Goal: Information Seeking & Learning: Check status

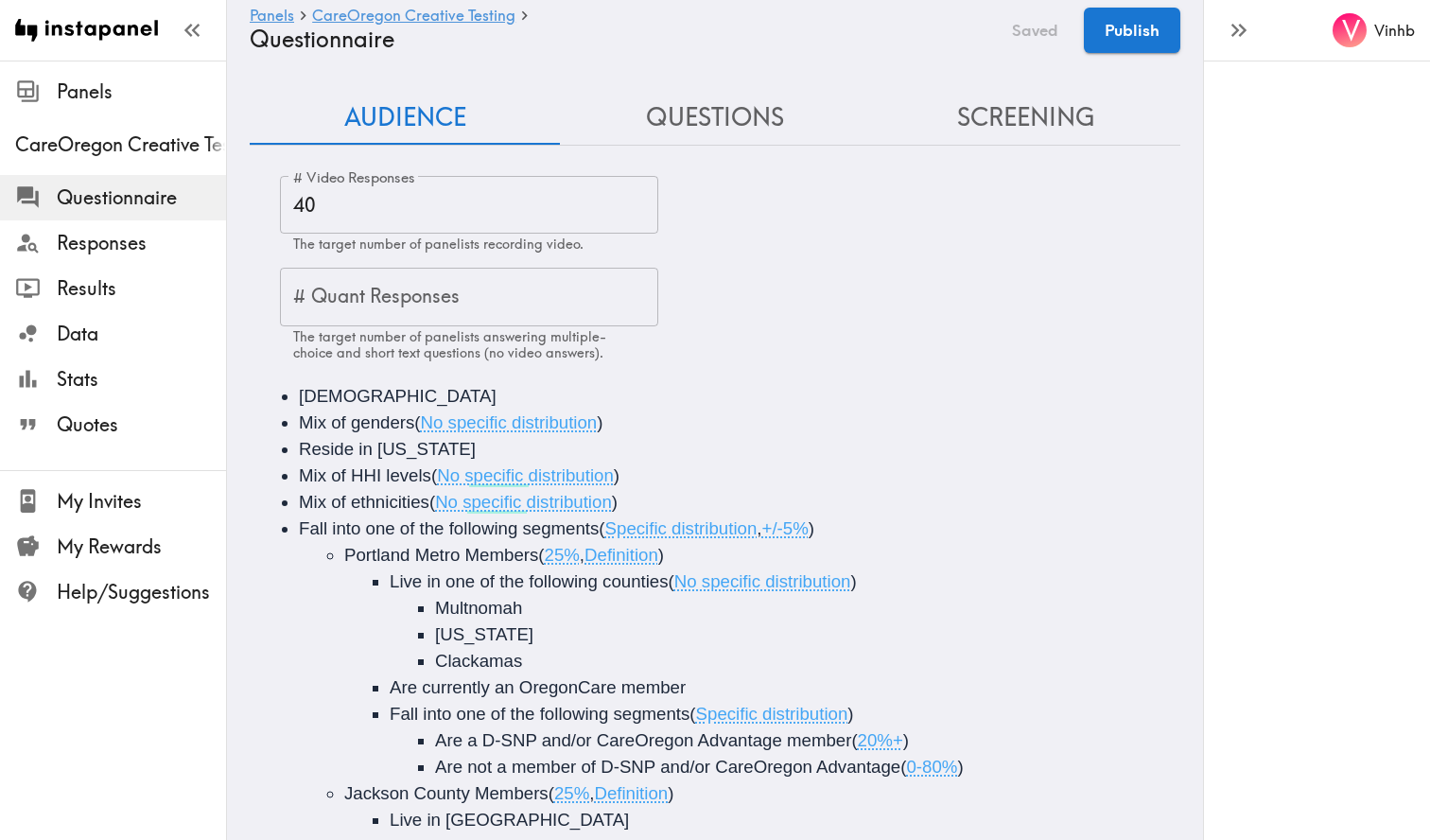
click at [751, 210] on div "# Video Responses 40 # Video Responses The target number of panelists recording…" at bounding box center [729, 268] width 900 height 185
click at [729, 119] on button "Questions" at bounding box center [715, 118] width 310 height 54
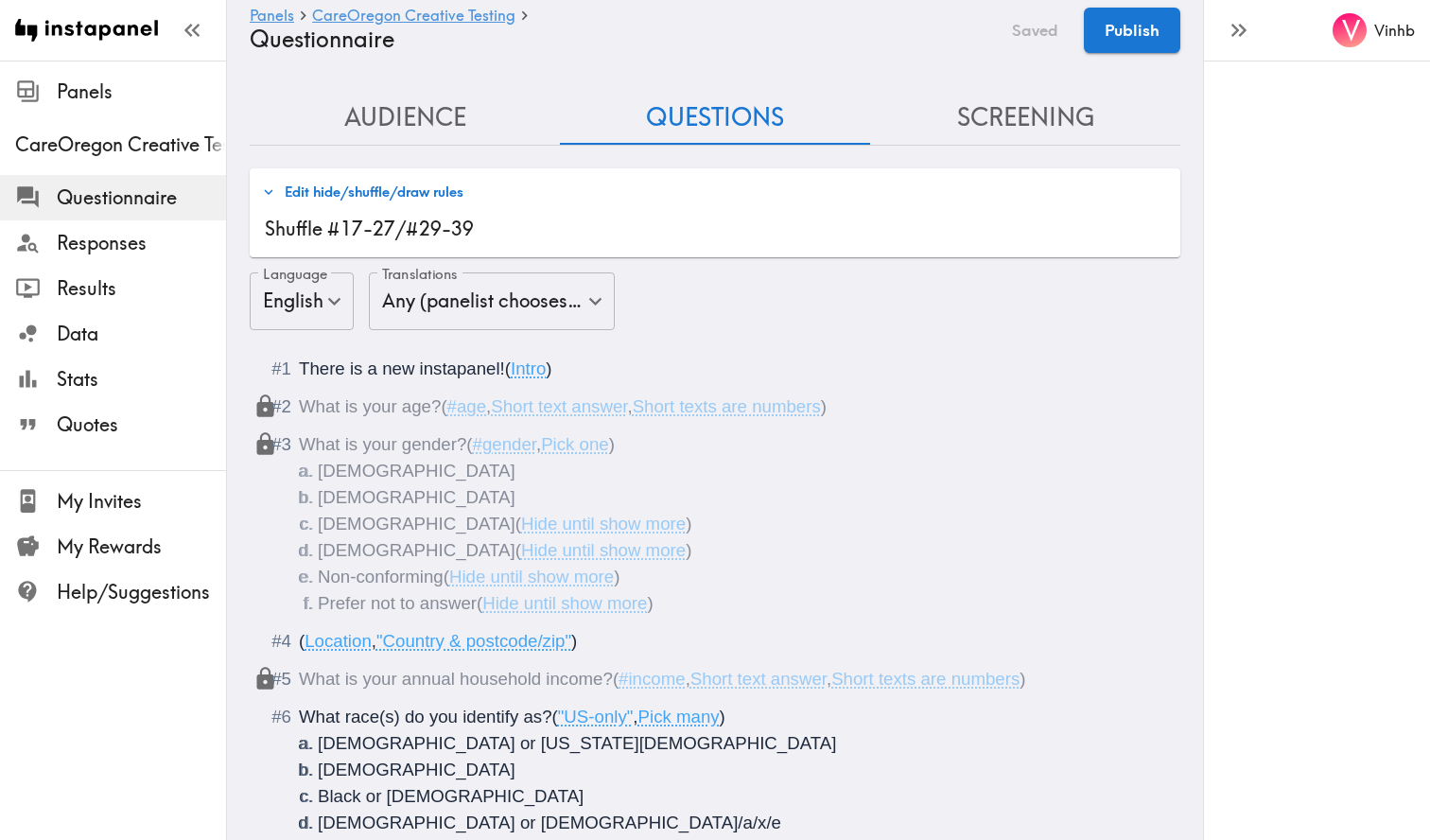
drag, startPoint x: 1065, startPoint y: 113, endPoint x: 1048, endPoint y: 116, distance: 17.3
click at [1063, 113] on button "Screening" at bounding box center [1025, 118] width 310 height 54
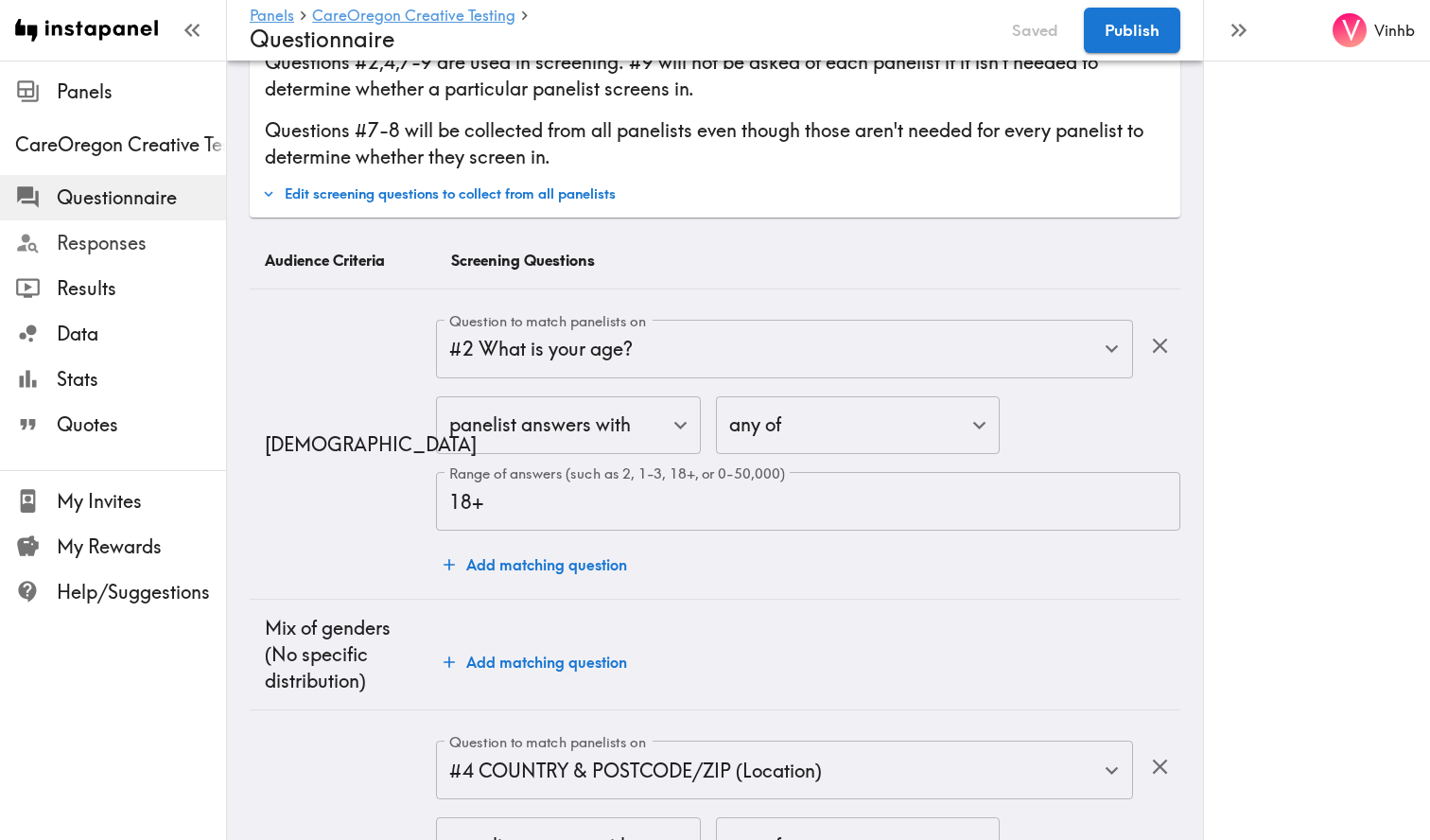
scroll to position [84, 0]
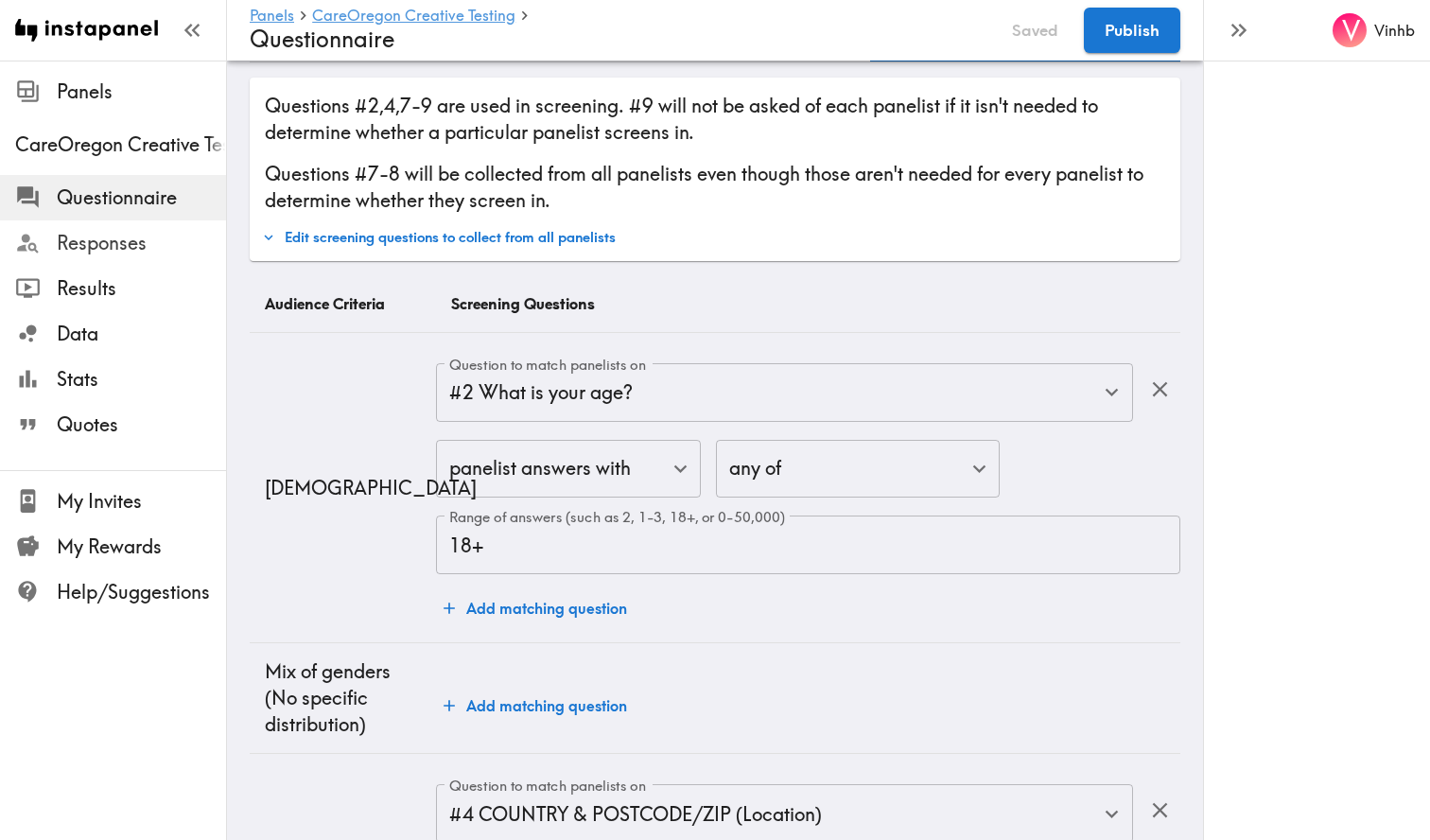
click at [107, 239] on span "Responses" at bounding box center [141, 243] width 169 height 27
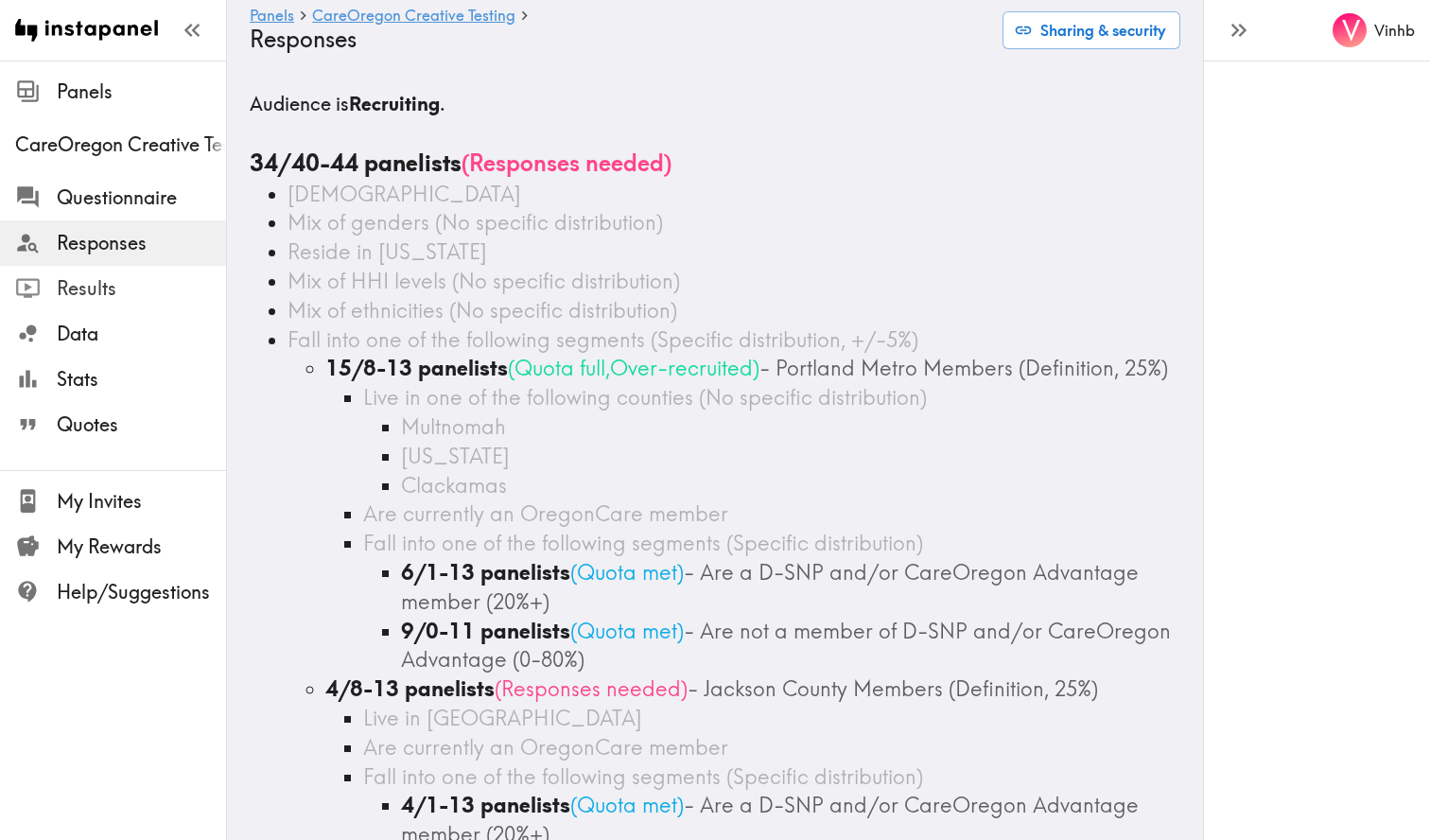
click at [99, 291] on span "Results" at bounding box center [141, 288] width 169 height 27
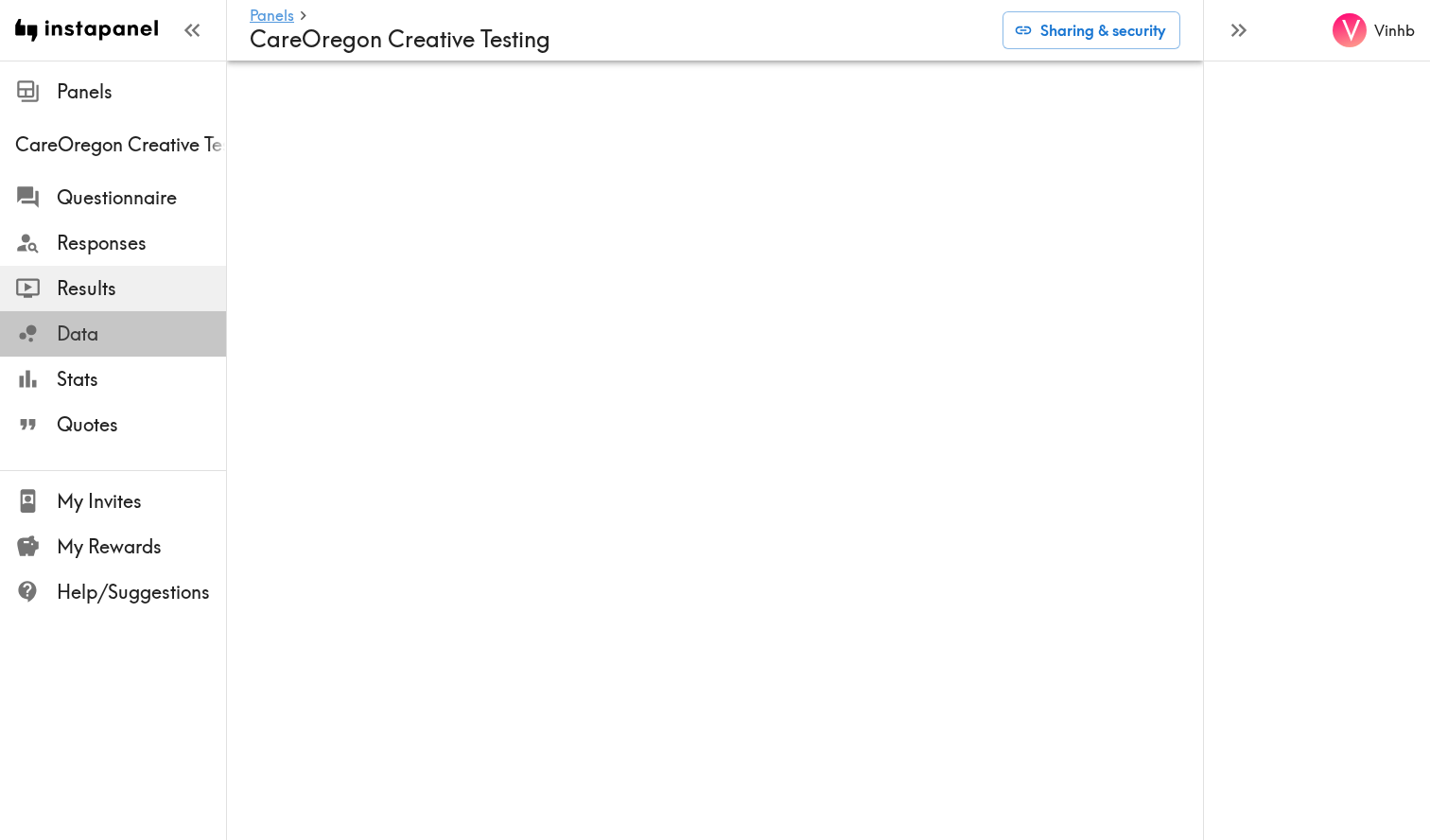
click at [91, 332] on span "Data" at bounding box center [141, 334] width 169 height 27
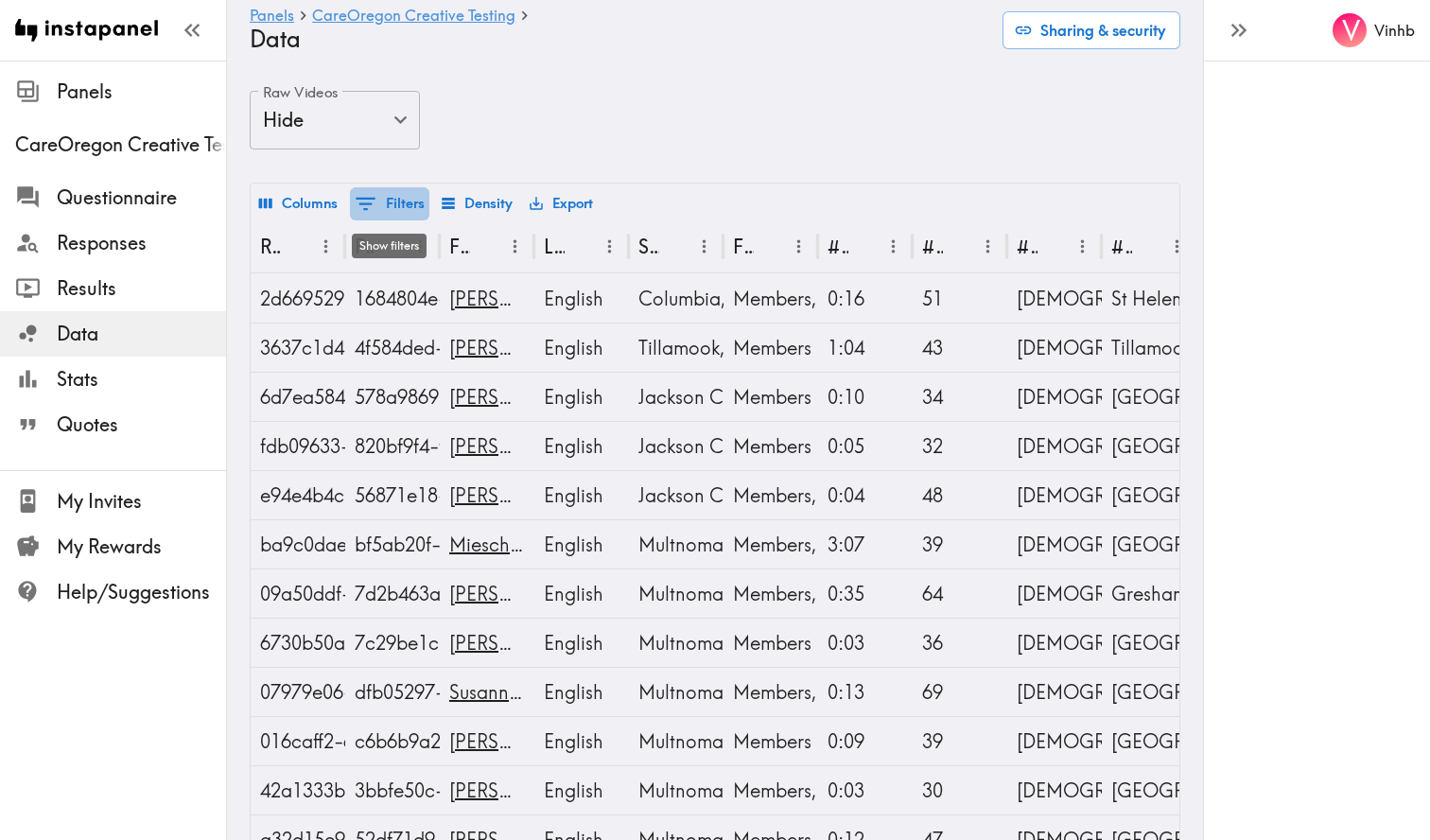
click at [383, 200] on button "0 Filters" at bounding box center [389, 204] width 80 height 33
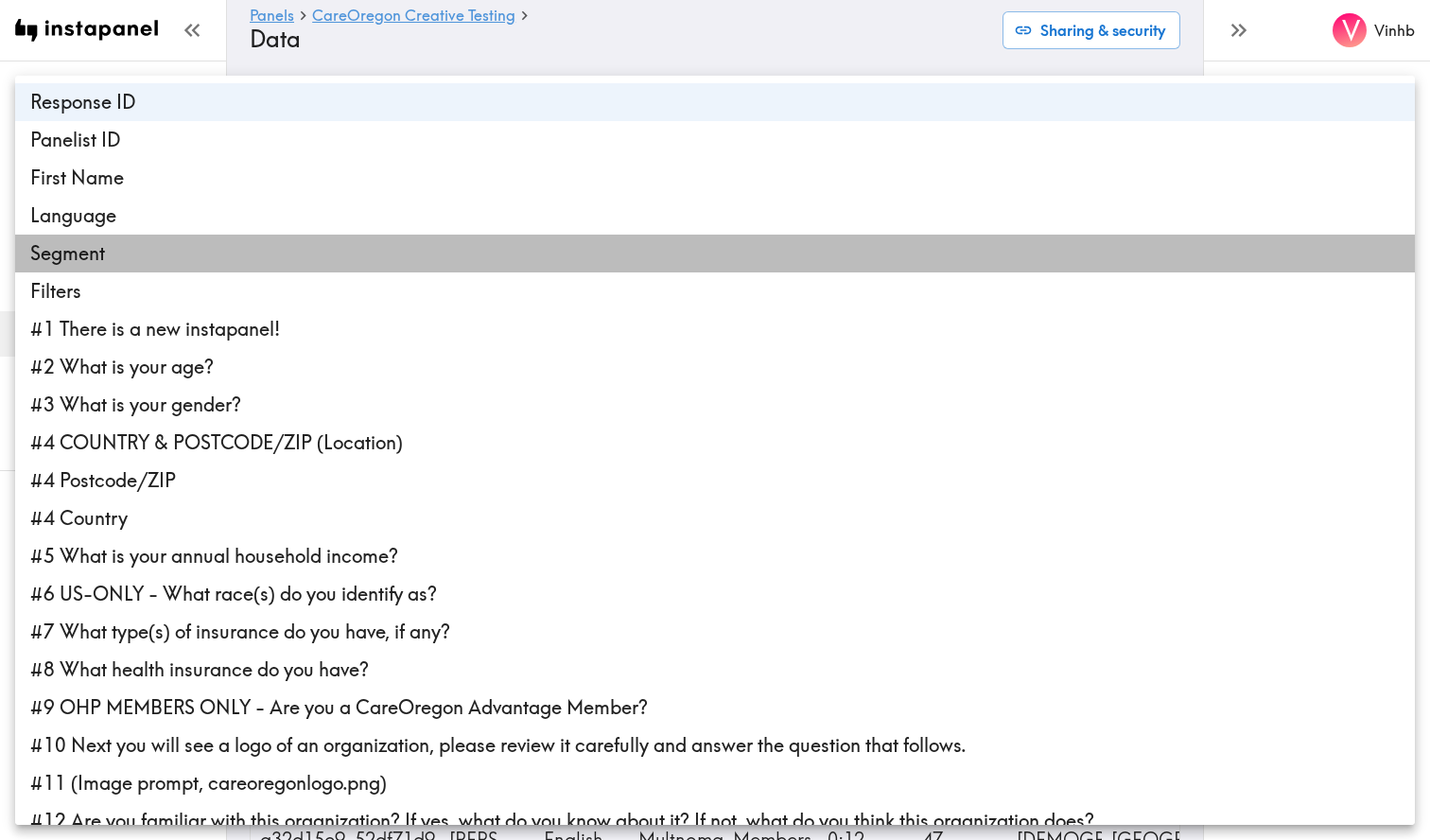
click at [106, 263] on li "Segment" at bounding box center [715, 253] width 1400 height 37
type input "4"
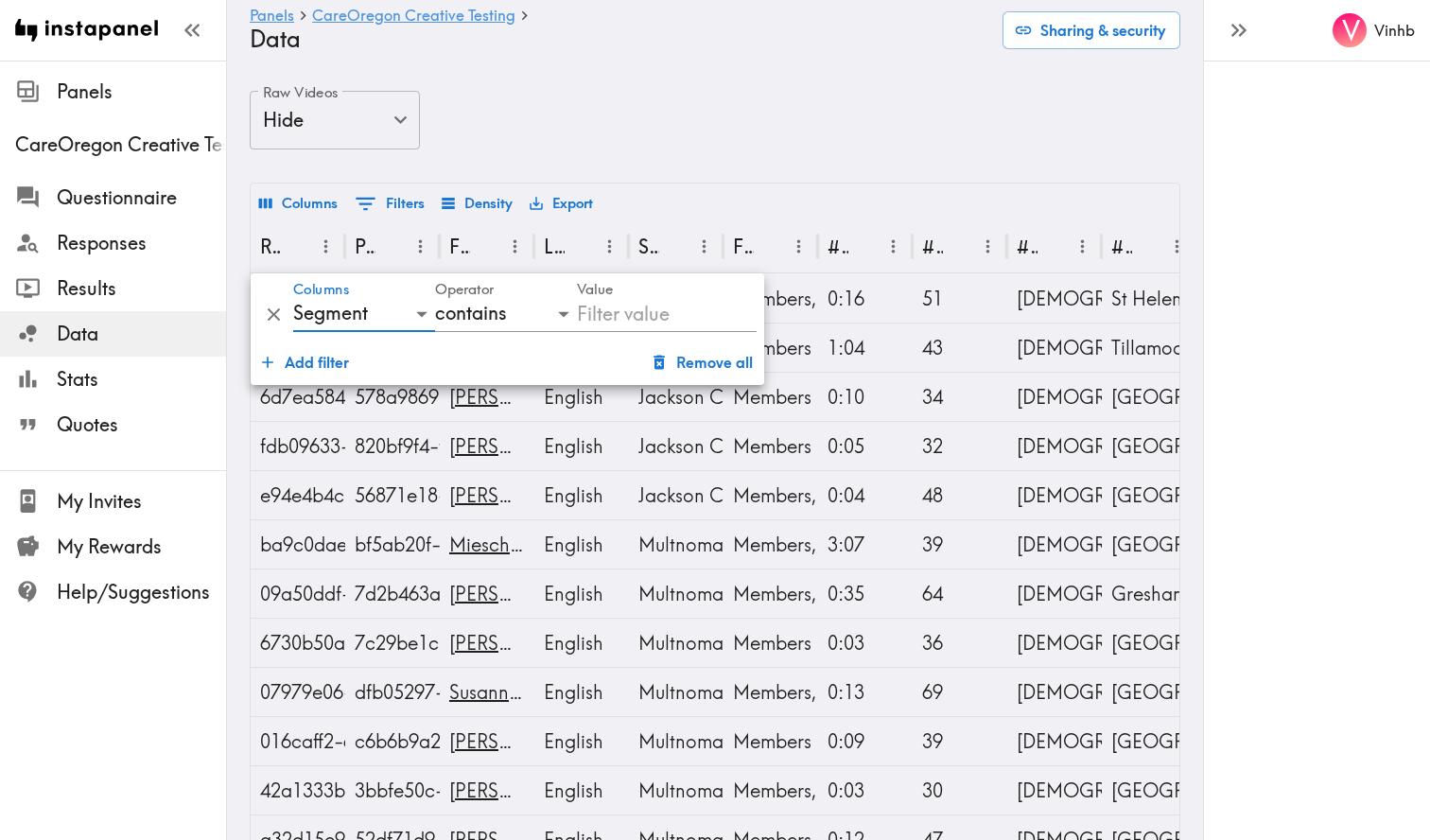
click at [616, 318] on input "Value" at bounding box center [666, 313] width 180 height 36
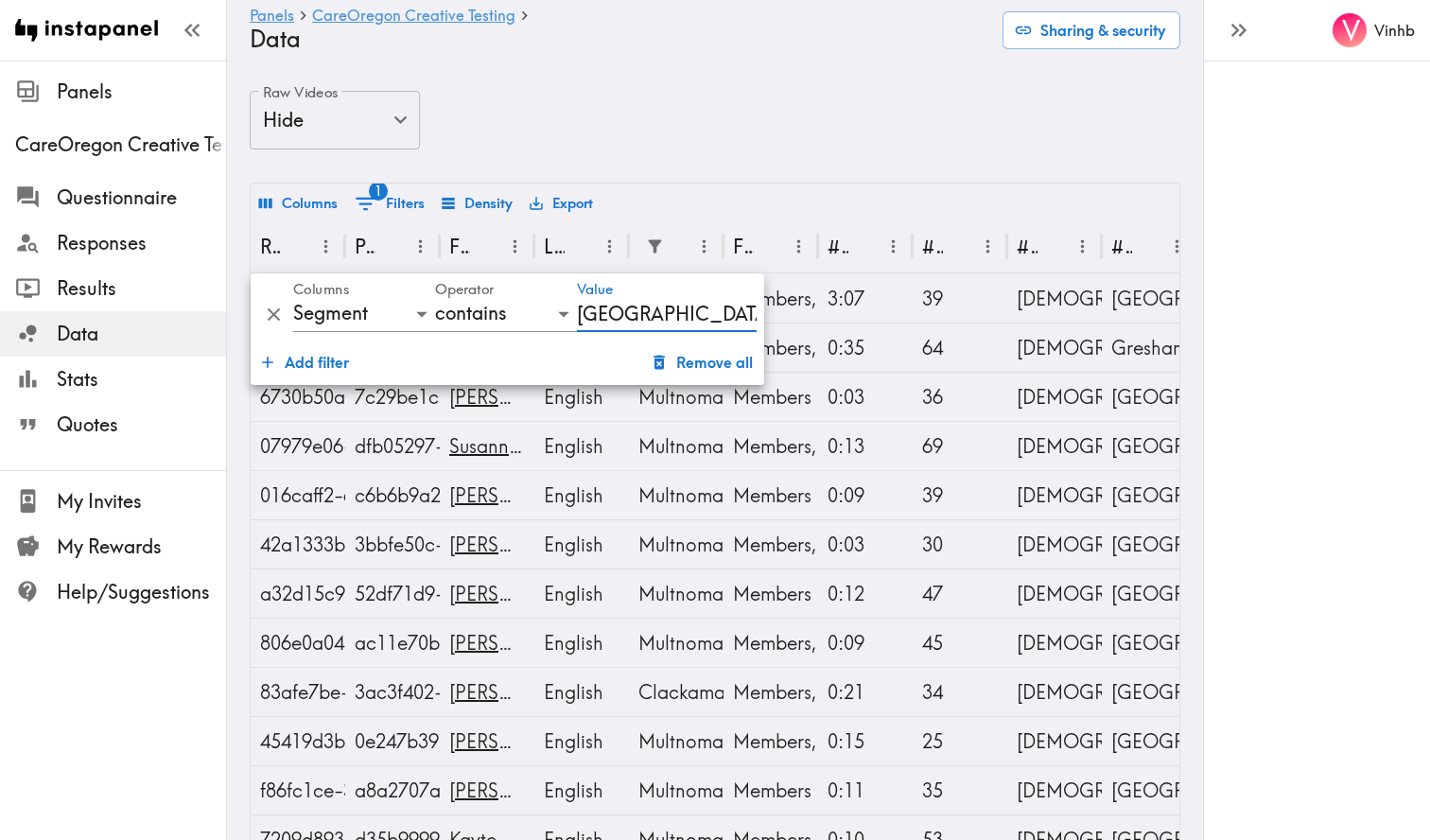
type input "[GEOGRAPHIC_DATA]"
click at [817, 112] on div "Raw Videos Hide false Raw Videos" at bounding box center [715, 136] width 931 height 91
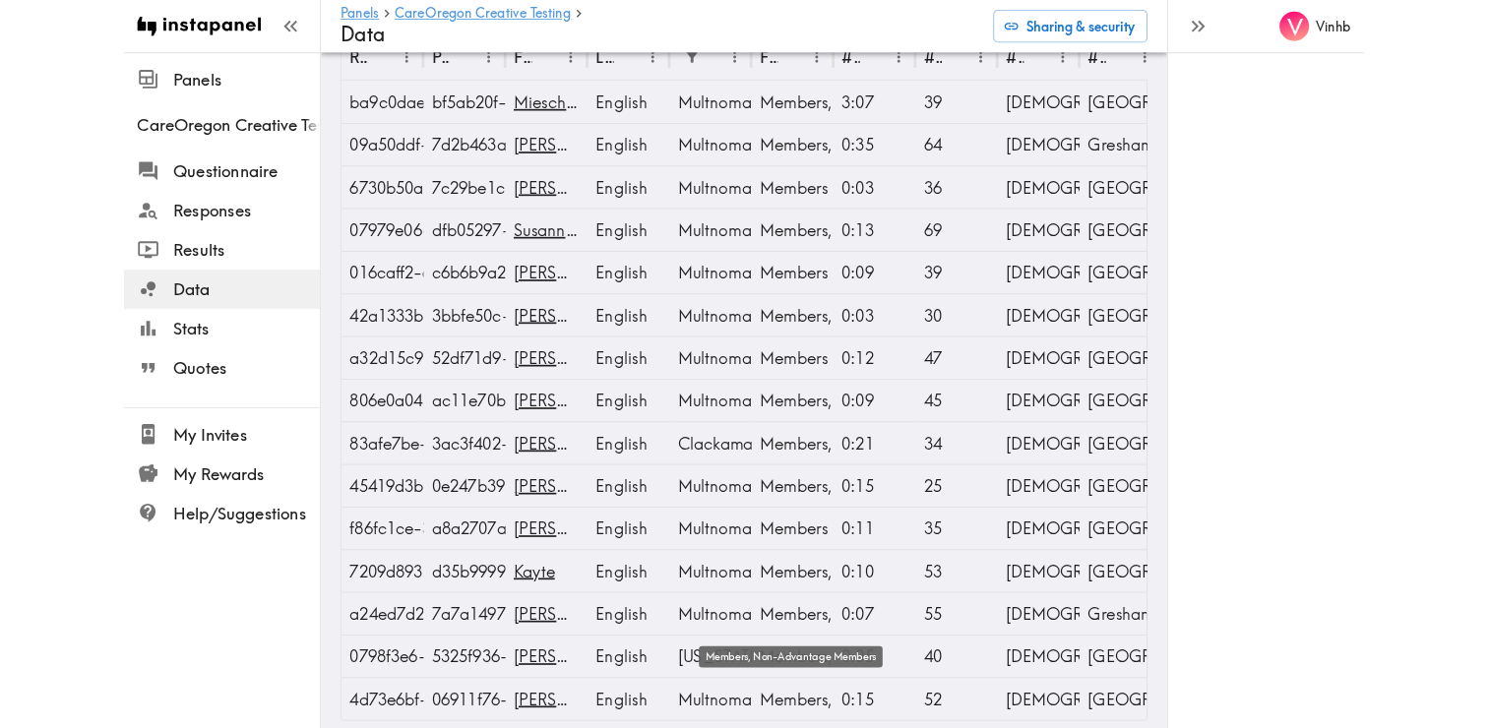
scroll to position [211, 0]
